Goal: Task Accomplishment & Management: Use online tool/utility

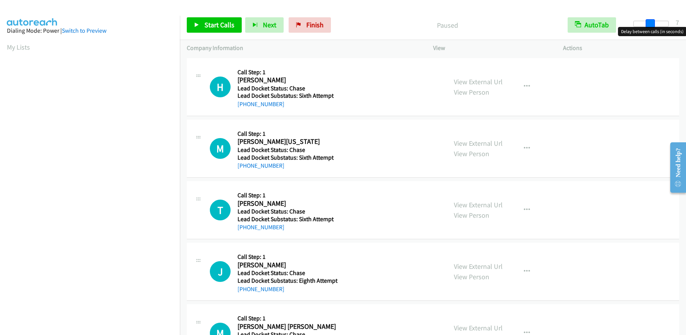
drag, startPoint x: 633, startPoint y: 27, endPoint x: 650, endPoint y: 27, distance: 16.9
click at [650, 27] on body "Start Calls Pause Next Finish Paused AutoTab AutoTab 7 Company Information Info…" at bounding box center [343, 18] width 686 height 37
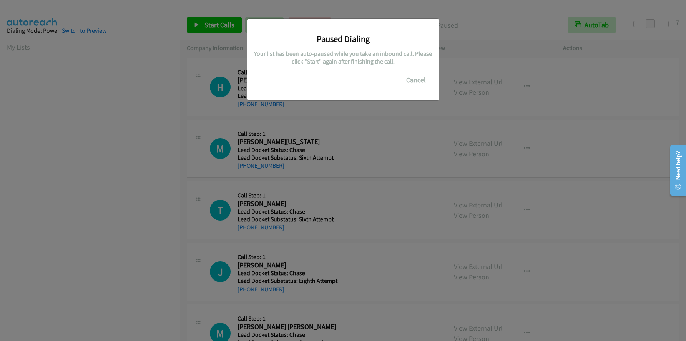
scroll to position [91, 0]
click at [169, 87] on div "Paused Dialing Your list has been auto-paused while you take an inbound call. P…" at bounding box center [343, 174] width 686 height 334
click at [139, 185] on div "Paused Dialing Your list has been auto-paused while you take an inbound call. P…" at bounding box center [343, 174] width 686 height 334
click at [107, 148] on div "Paused Dialing Your list has been auto-paused while you take an inbound call. P…" at bounding box center [343, 174] width 686 height 334
click at [341, 64] on h5 "Your list has been auto-paused while you take an inbound call. Please click "St…" at bounding box center [343, 57] width 180 height 15
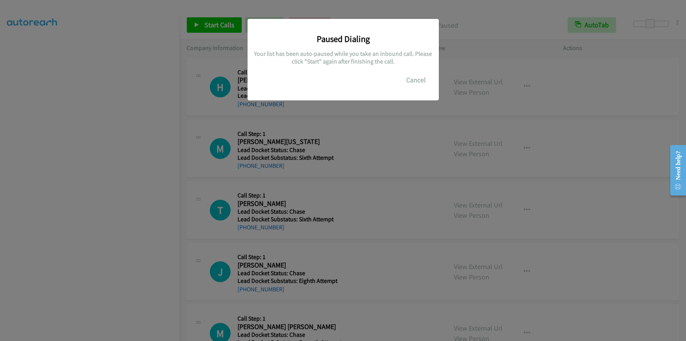
drag, startPoint x: 369, startPoint y: 34, endPoint x: 453, endPoint y: 85, distance: 98.7
click at [375, 40] on h3 "Paused Dialing" at bounding box center [343, 38] width 180 height 11
click at [408, 78] on button "Cancel" at bounding box center [416, 79] width 34 height 15
click at [412, 77] on button "Cancel" at bounding box center [416, 79] width 34 height 15
click at [155, 201] on div "Paused Dialing Your list has been auto-paused while you take an inbound call. P…" at bounding box center [343, 174] width 686 height 334
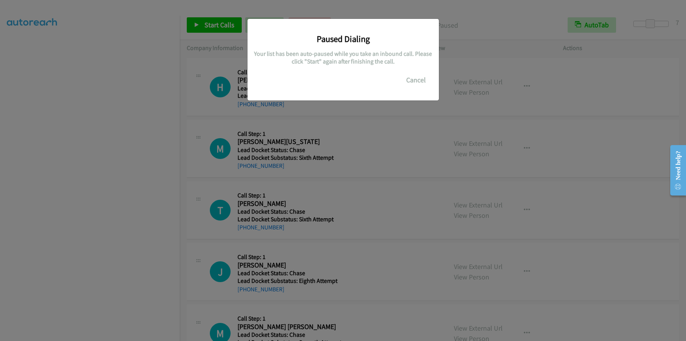
click at [131, 32] on div "Paused Dialing Your list has been auto-paused while you take an inbound call. P…" at bounding box center [343, 174] width 686 height 334
click at [389, 50] on h5 "Your list has been auto-paused while you take an inbound call. Please click "St…" at bounding box center [343, 57] width 180 height 15
click at [422, 77] on button "Cancel" at bounding box center [416, 79] width 34 height 15
click at [441, 33] on div "Paused Dialing Your list has been auto-paused while you take an inbound call. P…" at bounding box center [343, 174] width 686 height 334
drag, startPoint x: 310, startPoint y: 12, endPoint x: 361, endPoint y: 37, distance: 57.6
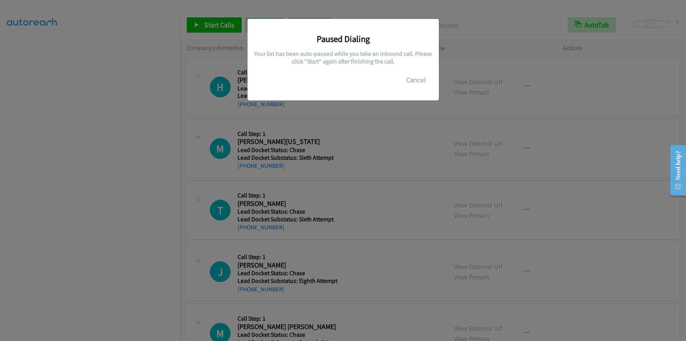
click at [320, 22] on div "Paused Dialing Your list has been auto-paused while you take an inbound call. P…" at bounding box center [343, 174] width 686 height 334
click at [125, 128] on div "Paused Dialing Your list has been auto-paused while you take an inbound call. P…" at bounding box center [343, 174] width 686 height 334
click at [423, 80] on button "Cancel" at bounding box center [416, 79] width 34 height 15
click at [421, 78] on button "Cancel" at bounding box center [416, 79] width 34 height 15
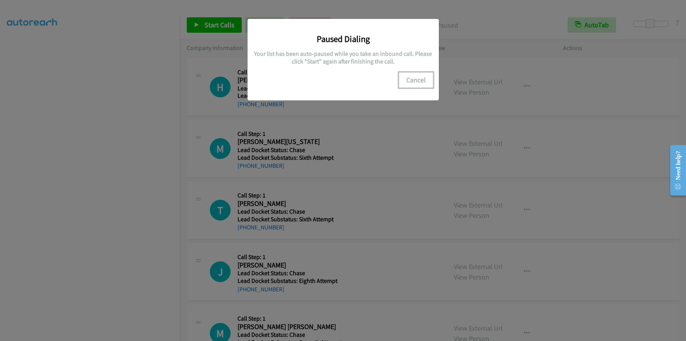
click at [421, 78] on button "Cancel" at bounding box center [416, 79] width 34 height 15
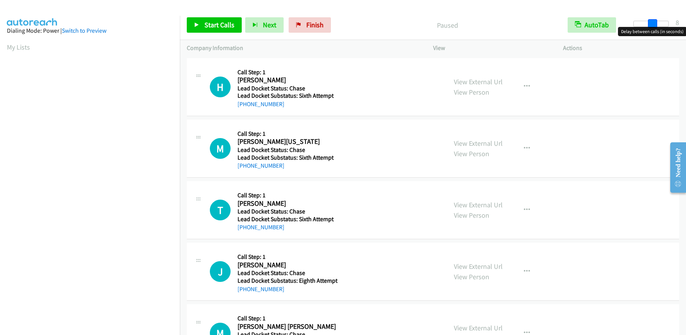
drag, startPoint x: 636, startPoint y: 22, endPoint x: 655, endPoint y: 23, distance: 19.3
click at [655, 23] on span at bounding box center [652, 23] width 9 height 9
click at [647, 22] on div at bounding box center [651, 24] width 35 height 6
click at [649, 22] on span at bounding box center [650, 23] width 9 height 9
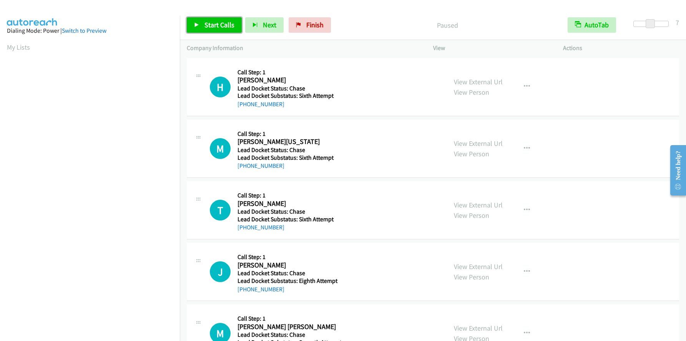
click at [221, 26] on span "Start Calls" at bounding box center [220, 24] width 30 height 9
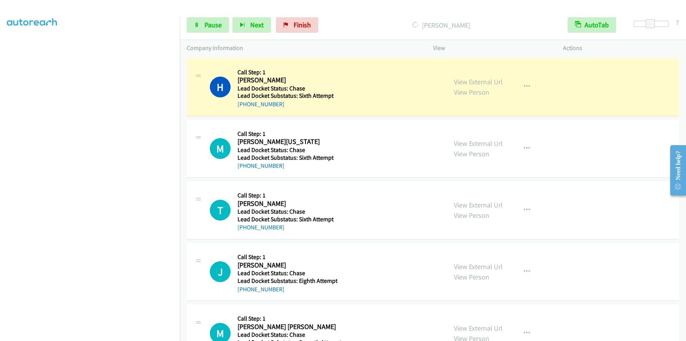
scroll to position [90, 0]
